Goal: Find specific page/section

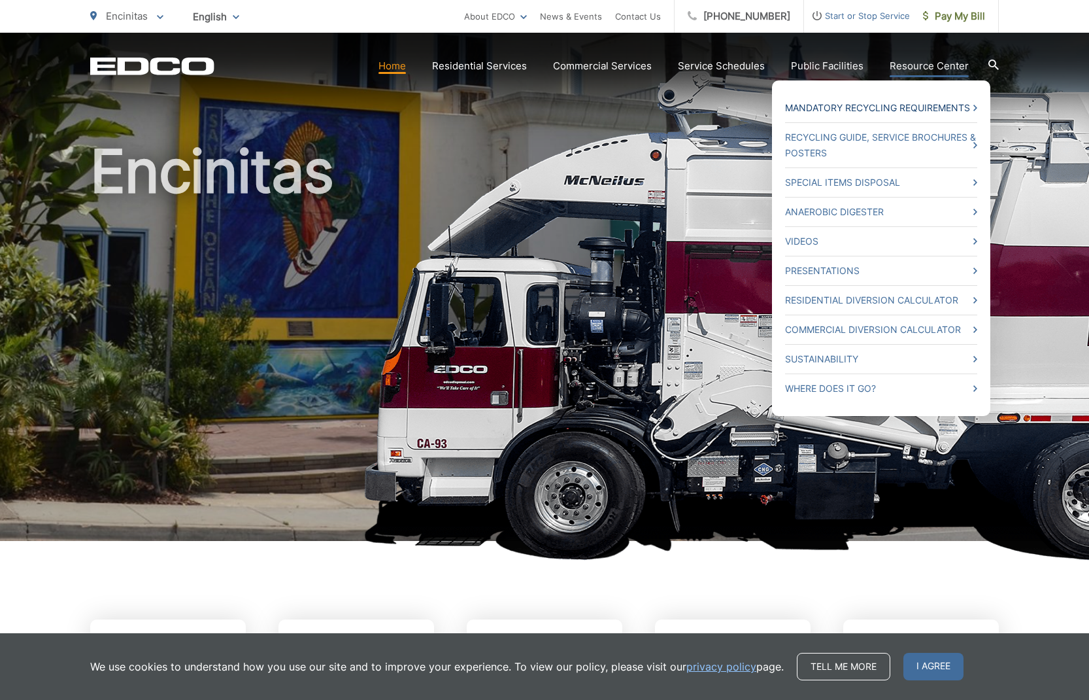
scroll to position [33, 0]
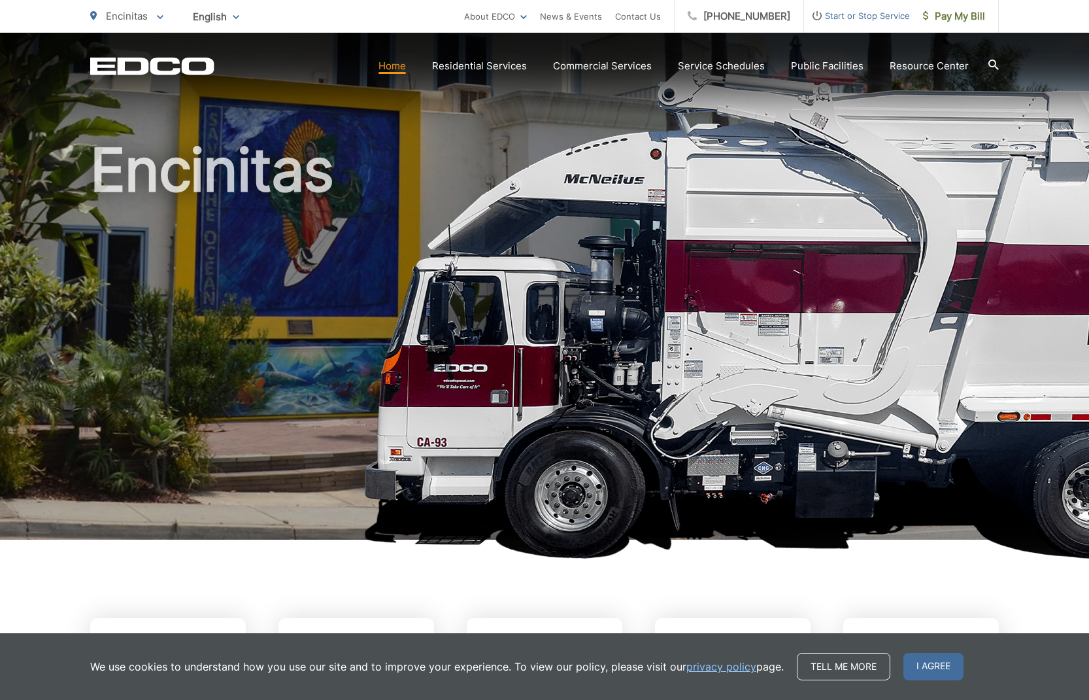
click at [998, 65] on icon at bounding box center [994, 64] width 10 height 10
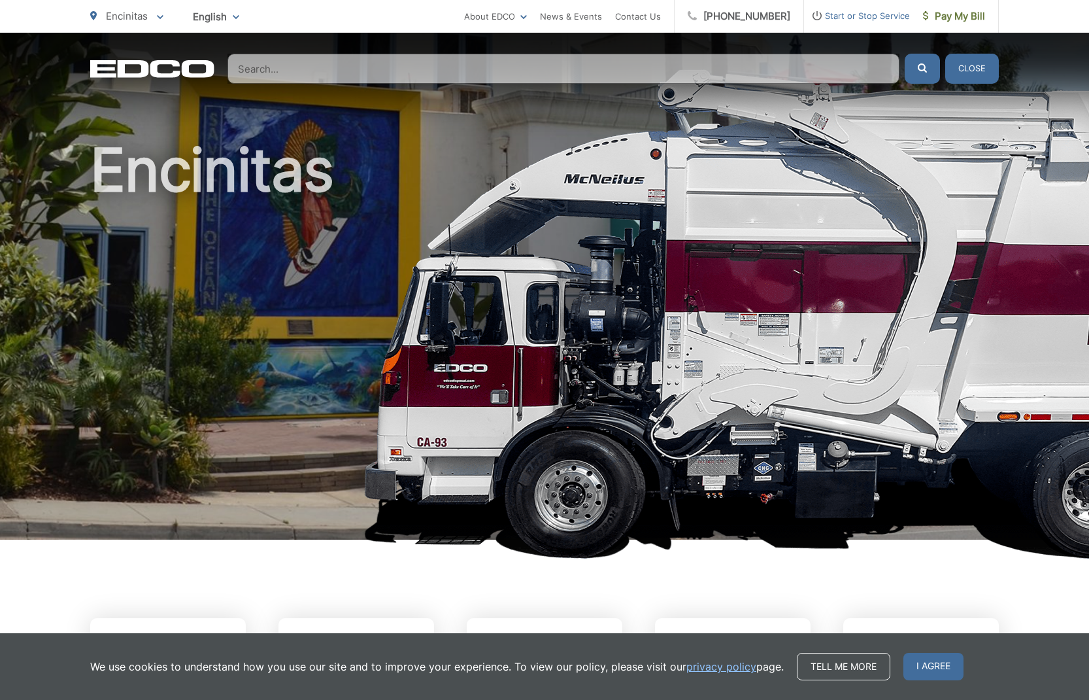
click at [844, 74] on input "Search" at bounding box center [564, 69] width 672 height 30
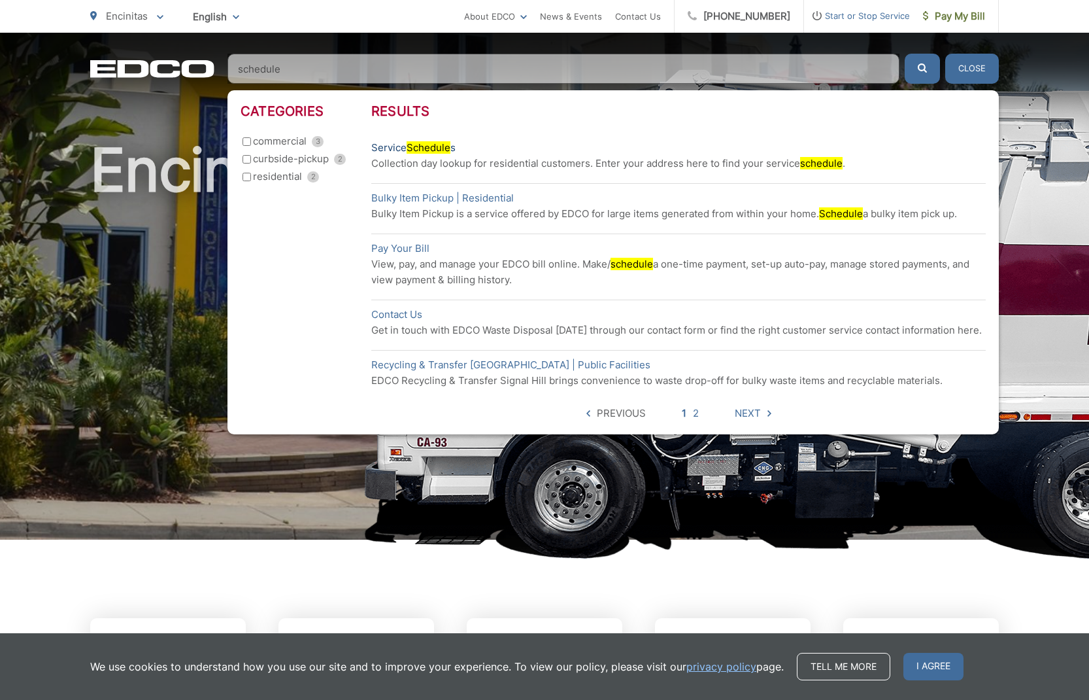
type input "schedule"
click at [420, 146] on mark "Schedule" at bounding box center [429, 147] width 44 height 12
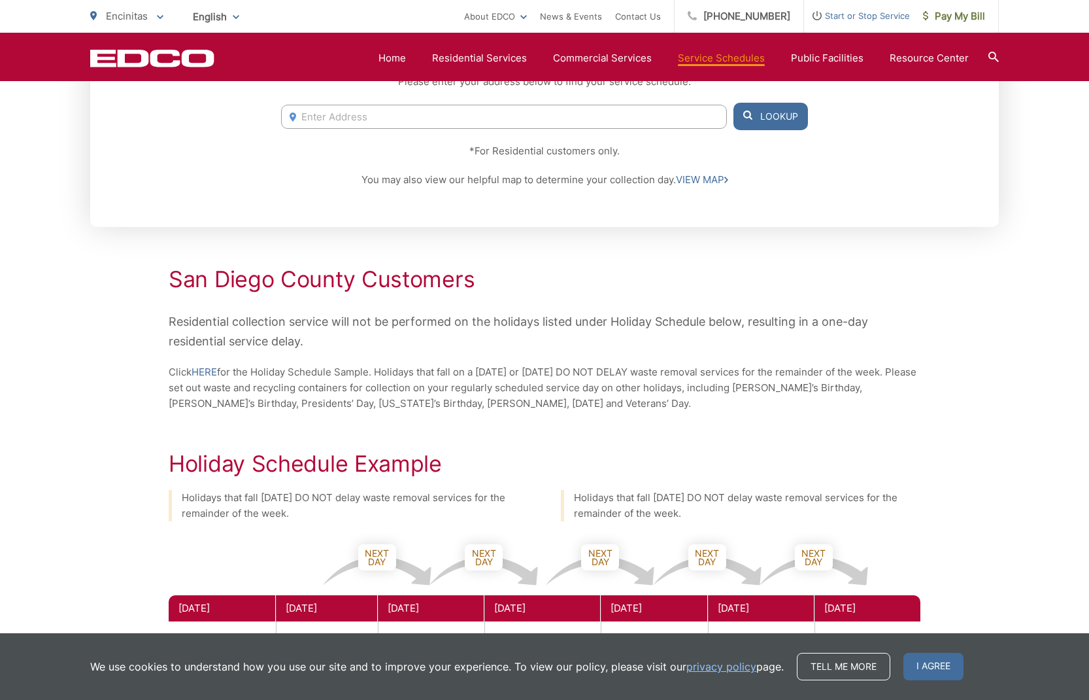
scroll to position [326, 0]
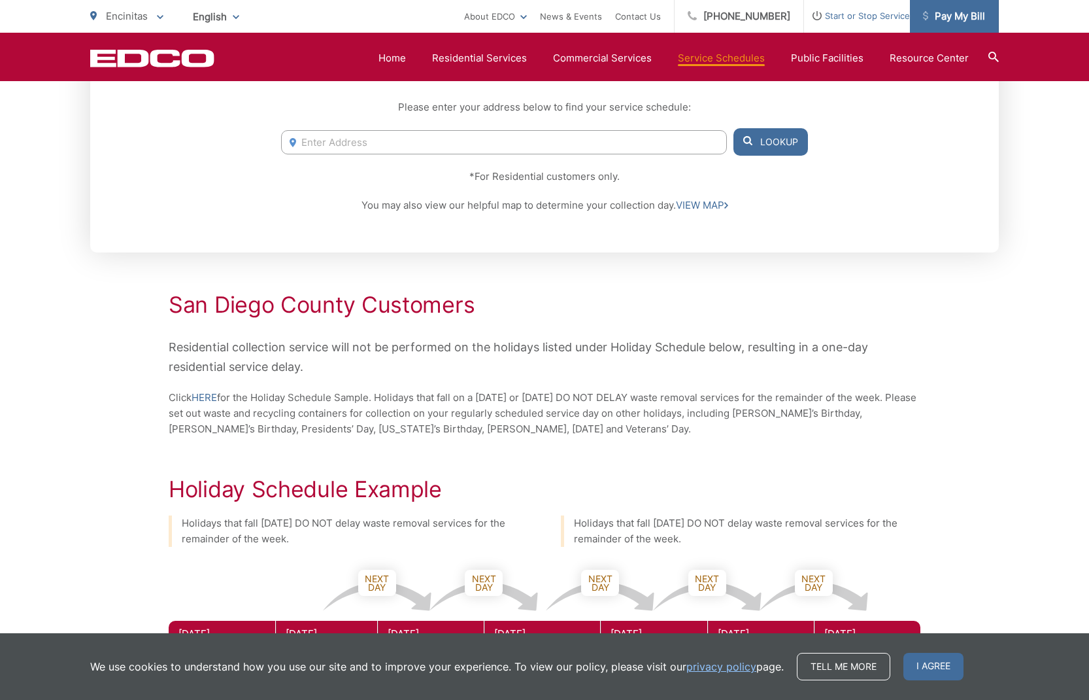
click at [953, 17] on span "Pay My Bill" at bounding box center [954, 16] width 62 height 16
